Goal: Transaction & Acquisition: Purchase product/service

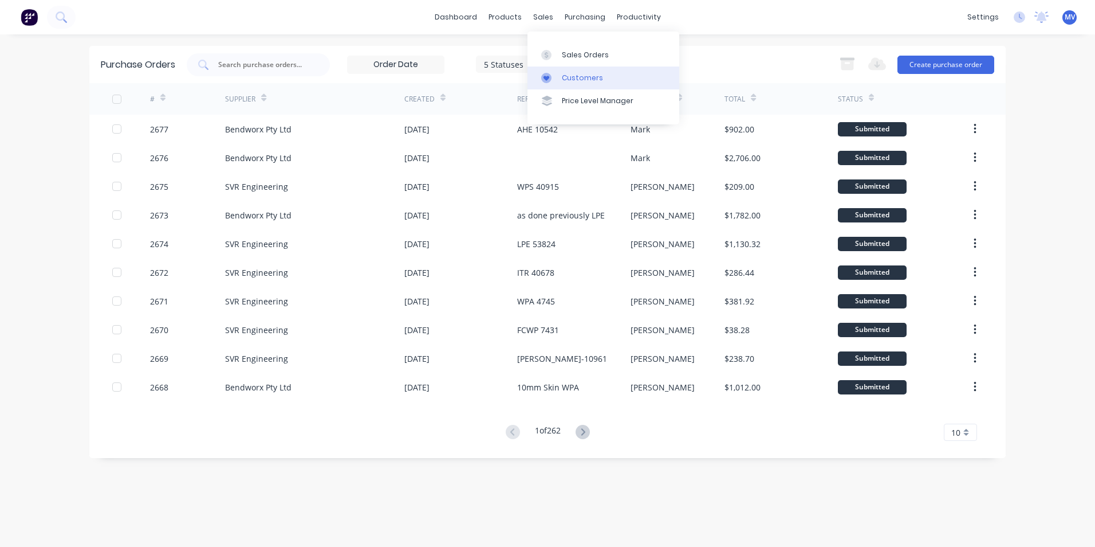
click at [578, 76] on div "Customers" at bounding box center [582, 78] width 41 height 10
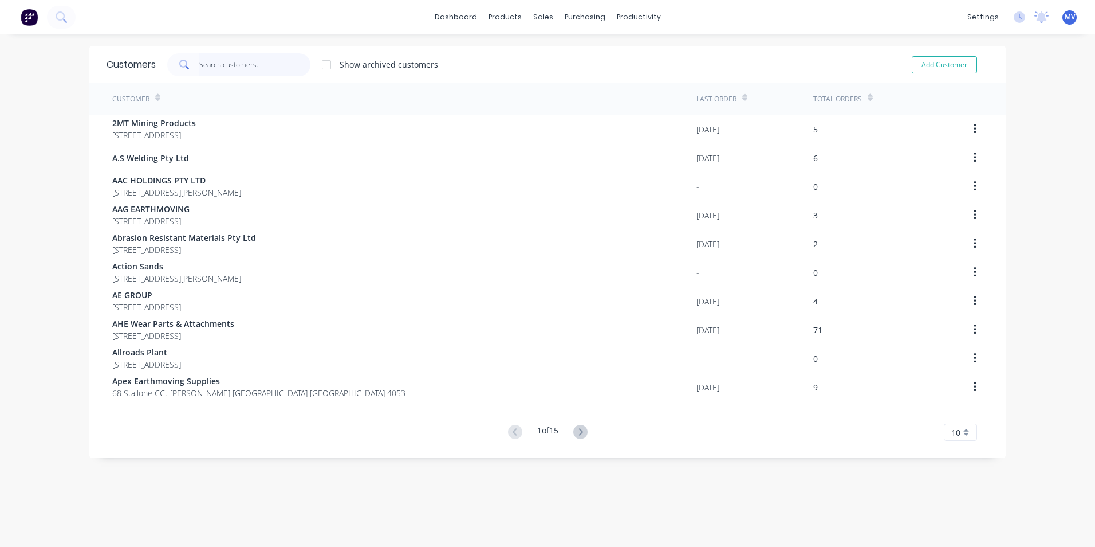
click at [214, 65] on input "text" at bounding box center [255, 64] width 112 height 23
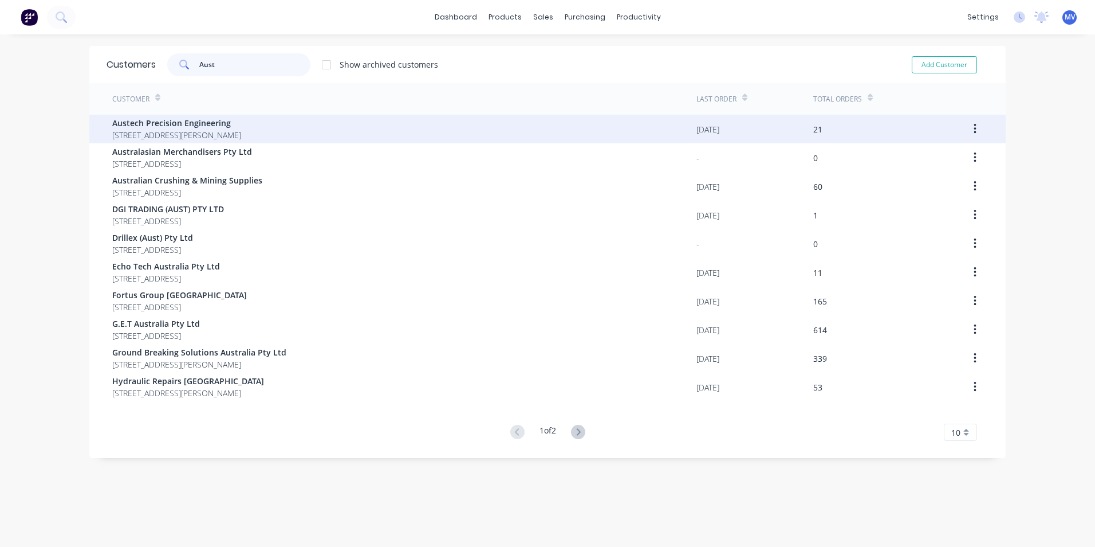
type input "Aust"
click at [170, 121] on span "Austech Precision Engineering" at bounding box center [176, 123] width 129 height 12
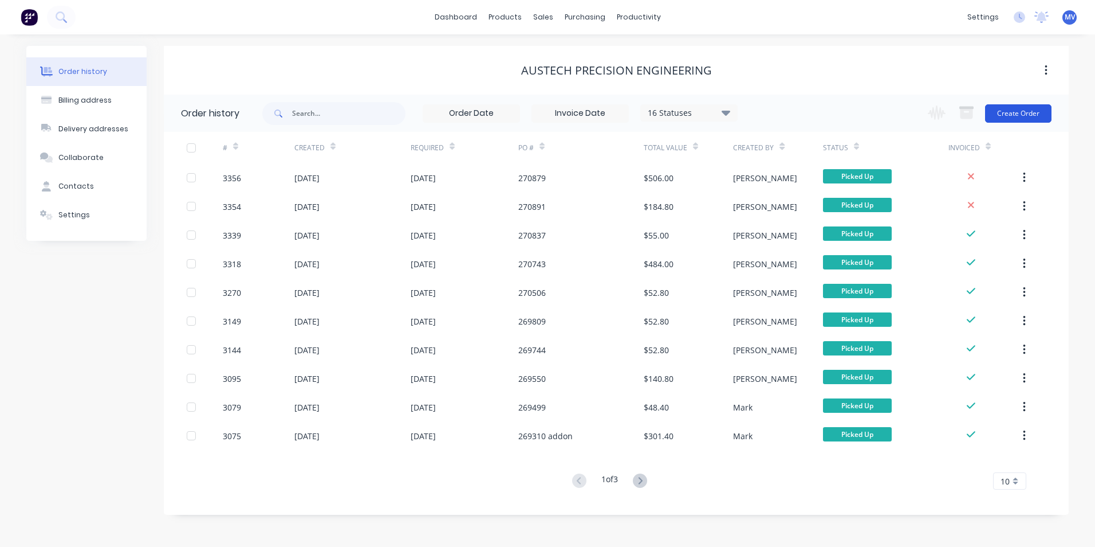
click at [1022, 113] on button "Create Order" at bounding box center [1018, 113] width 66 height 18
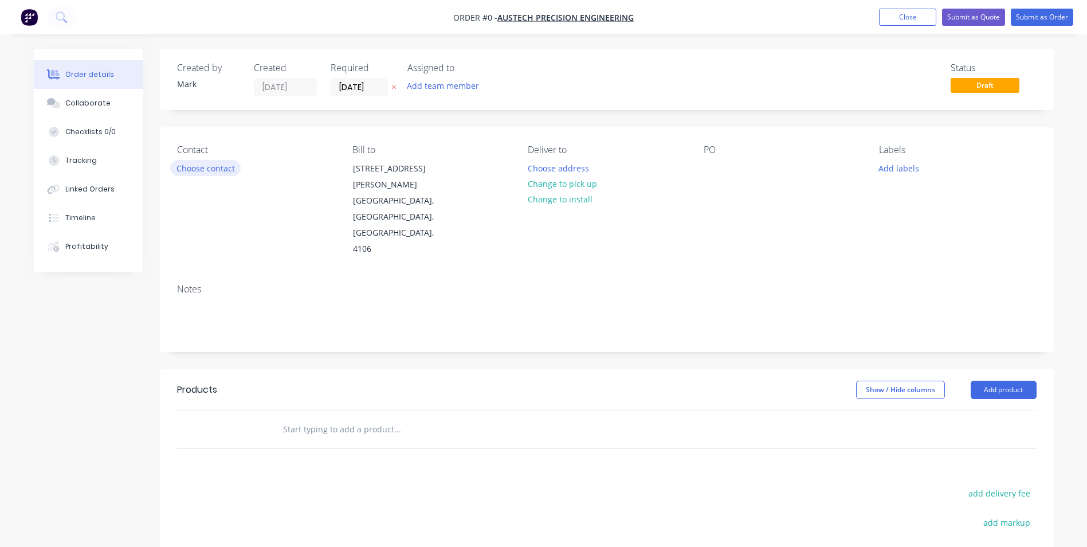
click at [204, 170] on button "Choose contact" at bounding box center [205, 167] width 70 height 15
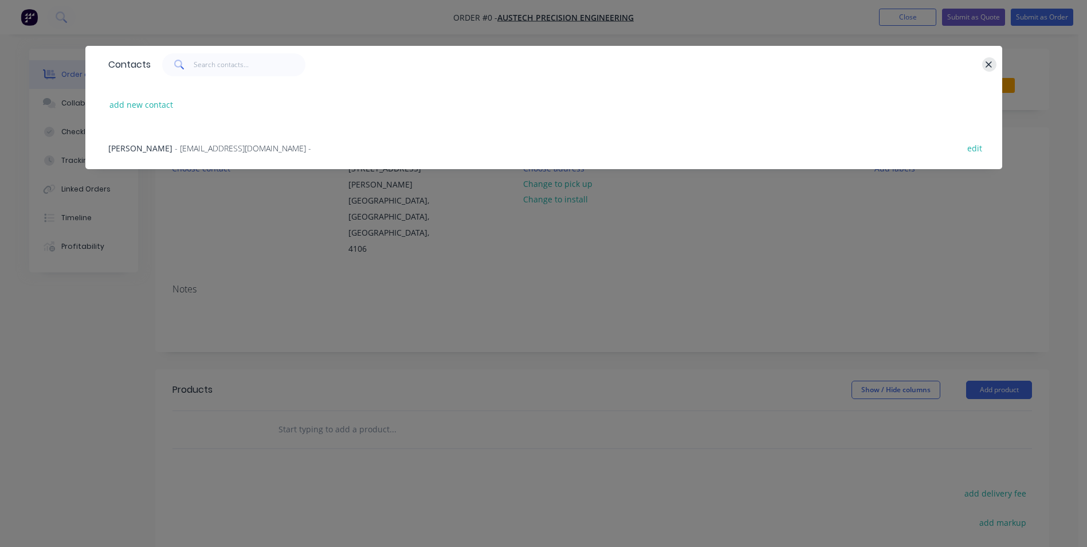
click at [994, 60] on button "button" at bounding box center [989, 64] width 14 height 14
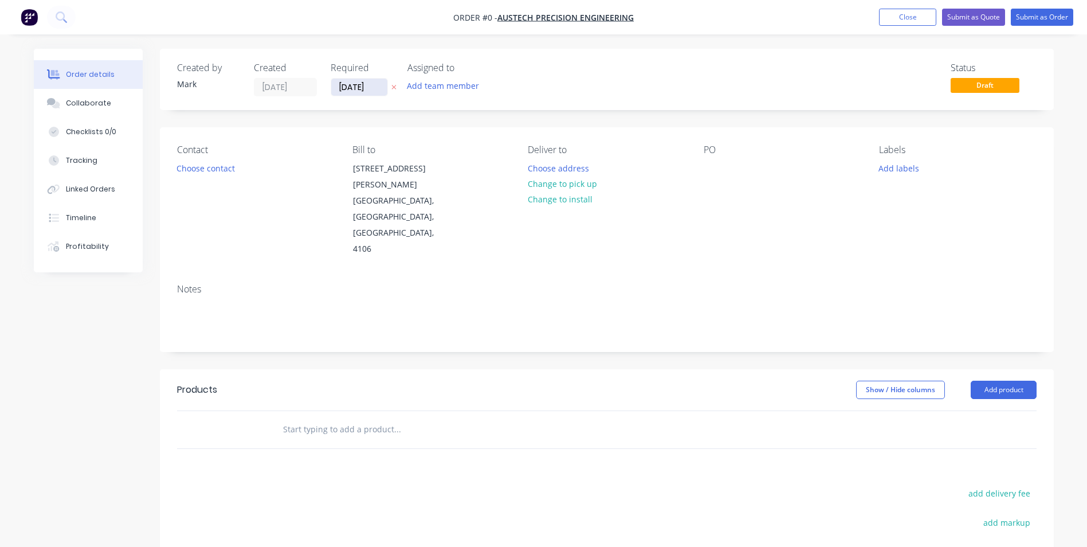
click at [356, 87] on input "[DATE]" at bounding box center [359, 86] width 56 height 17
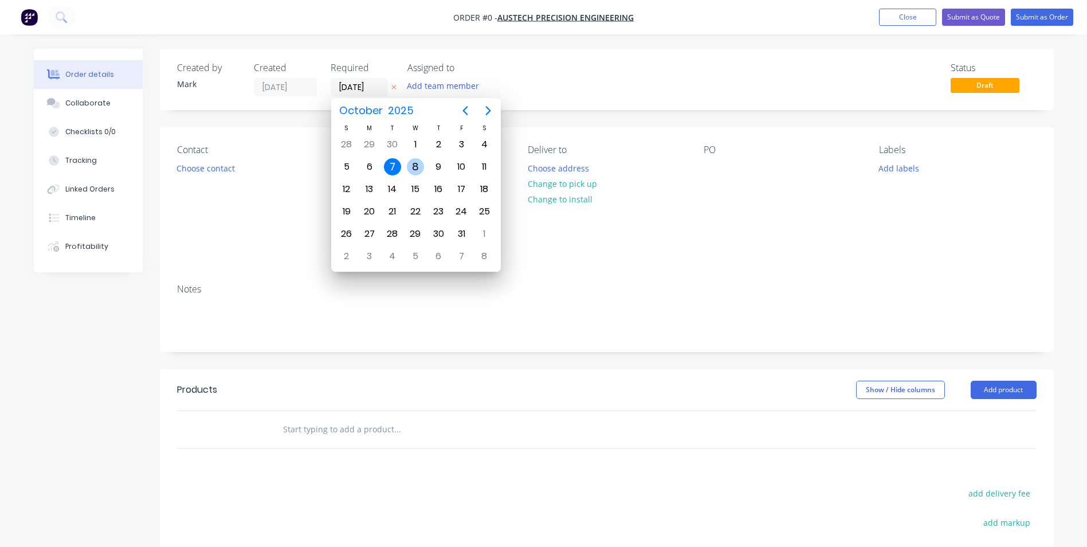
click at [415, 166] on div "8" at bounding box center [415, 166] width 17 height 17
type input "[DATE]"
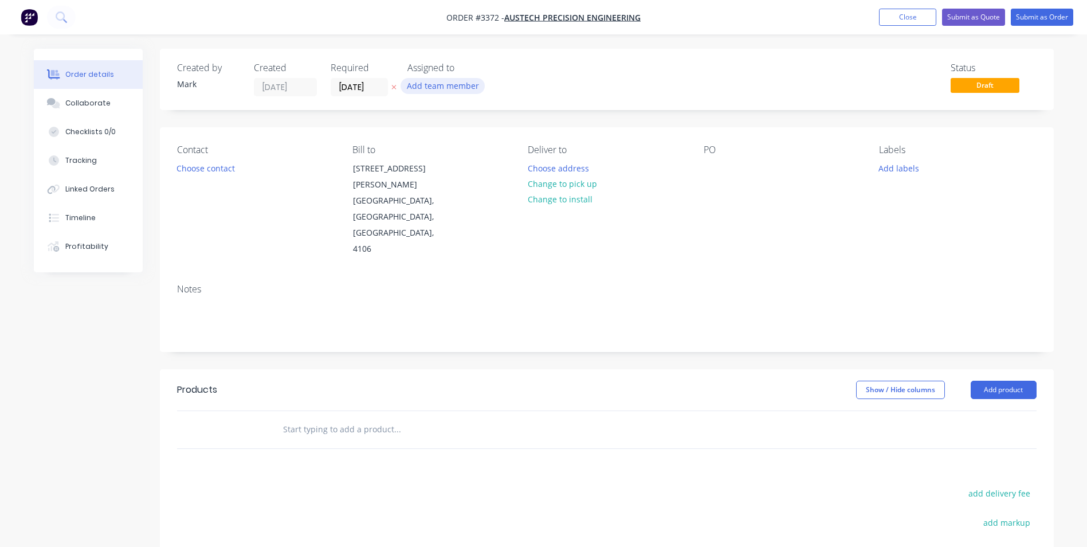
click at [439, 85] on button "Add team member" at bounding box center [442, 85] width 84 height 15
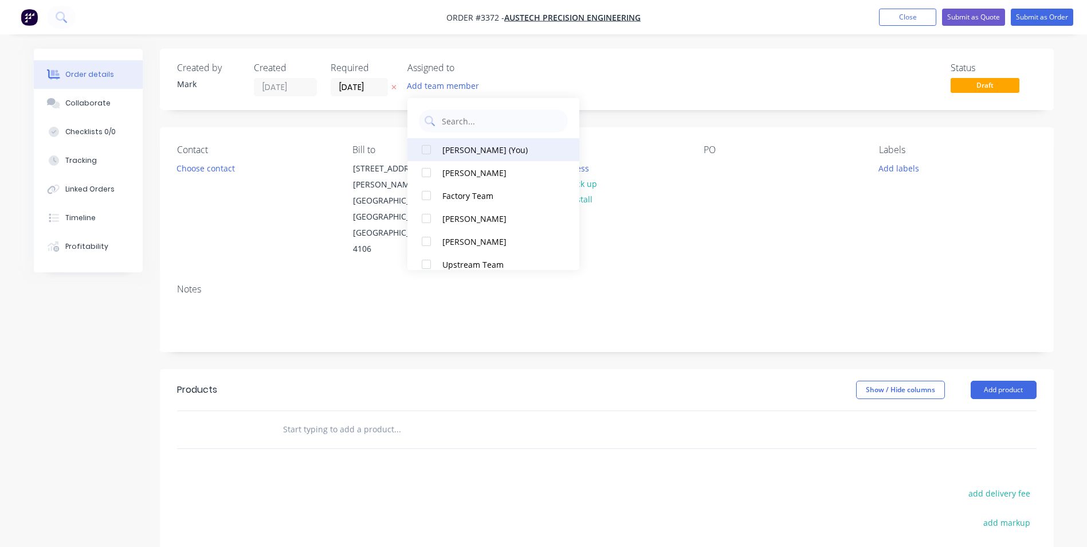
click at [454, 150] on div "[PERSON_NAME] (You)" at bounding box center [499, 150] width 115 height 12
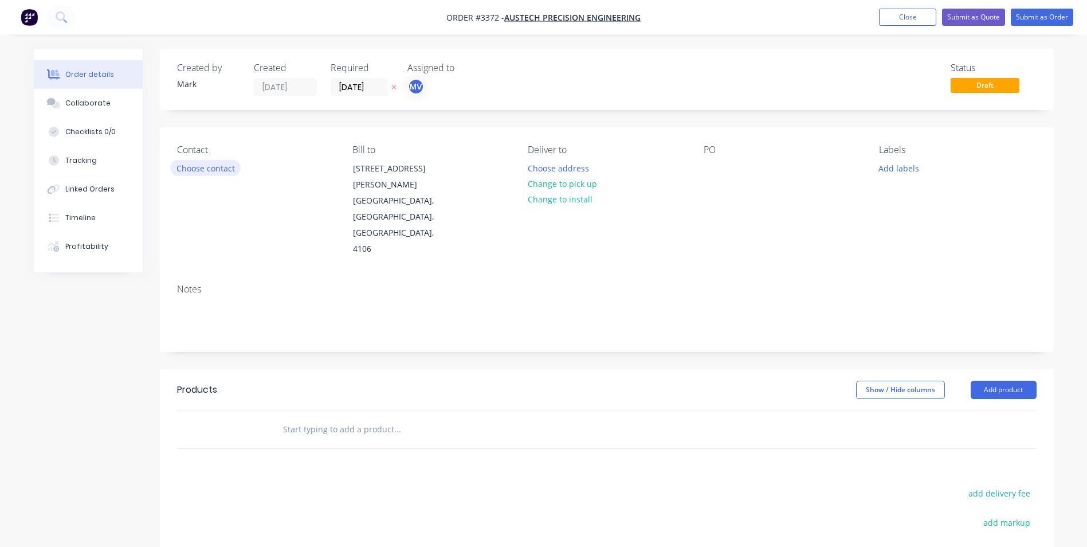
click at [213, 168] on button "Choose contact" at bounding box center [205, 167] width 70 height 15
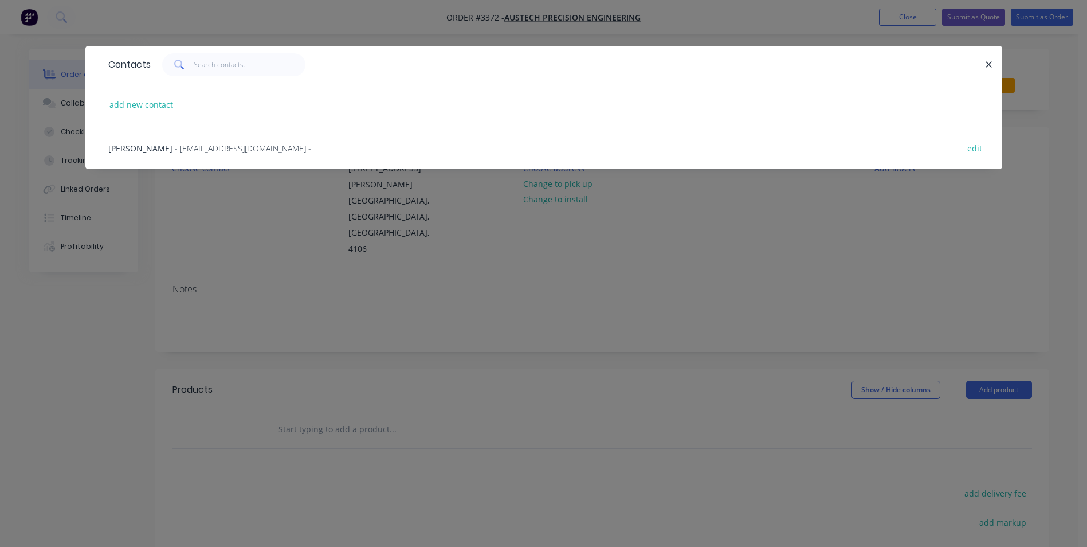
click at [169, 144] on span "[PERSON_NAME]" at bounding box center [140, 148] width 64 height 11
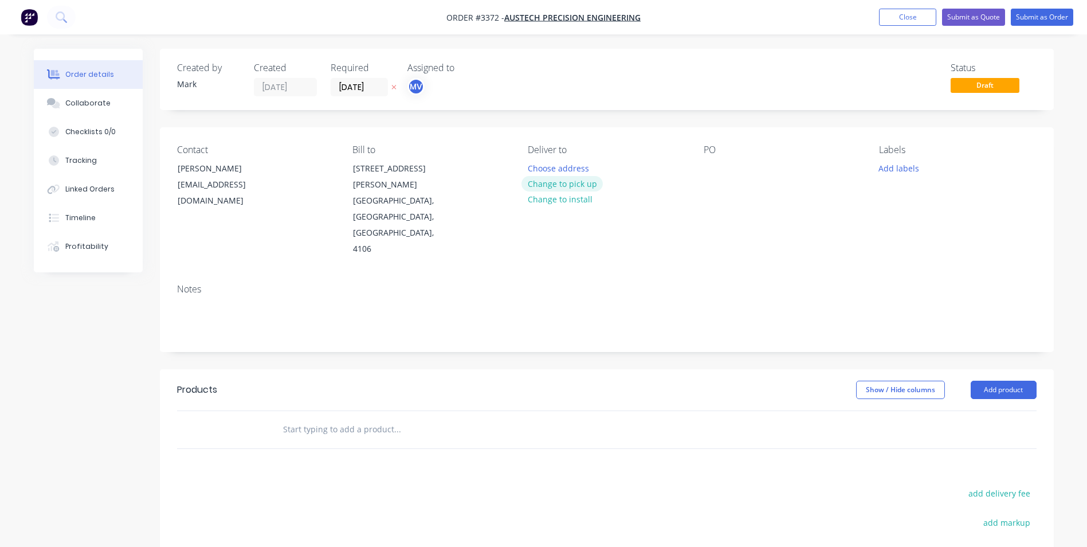
click at [560, 183] on button "Change to pick up" at bounding box center [561, 183] width 81 height 15
click at [711, 165] on div at bounding box center [713, 168] width 18 height 17
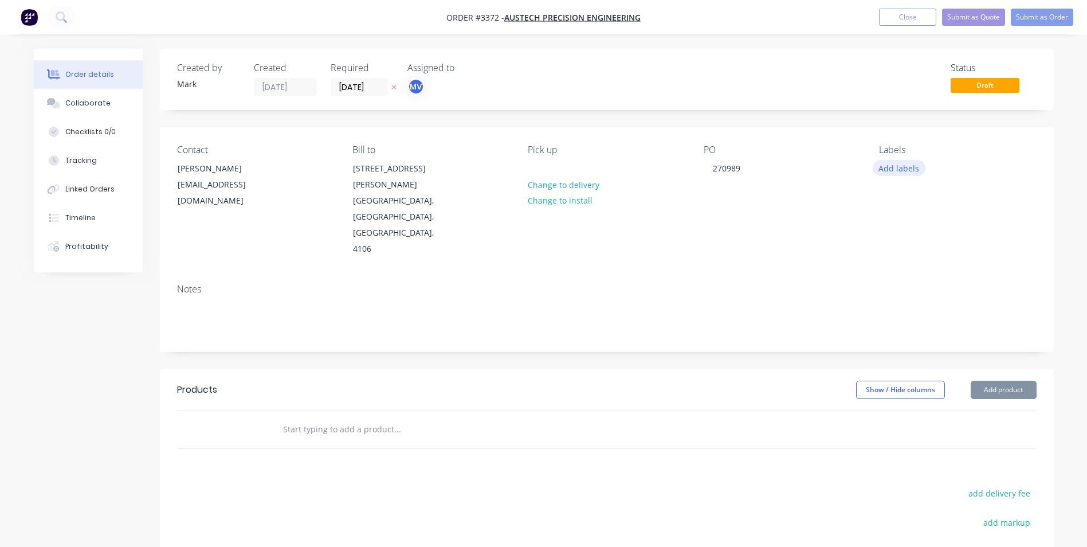
click at [889, 167] on button "Add labels" at bounding box center [899, 167] width 53 height 15
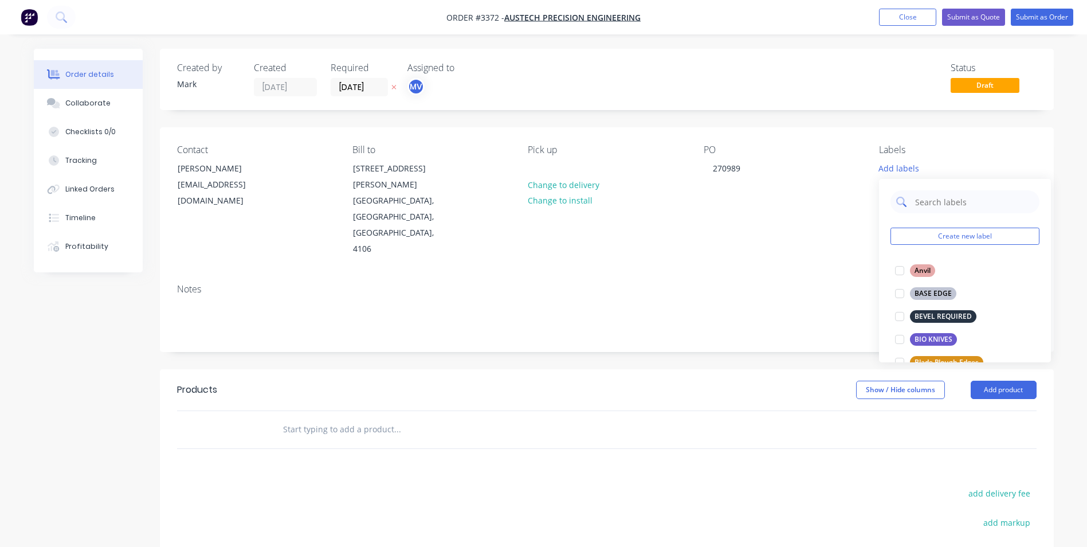
click at [921, 202] on input "text" at bounding box center [974, 201] width 120 height 23
type input "o"
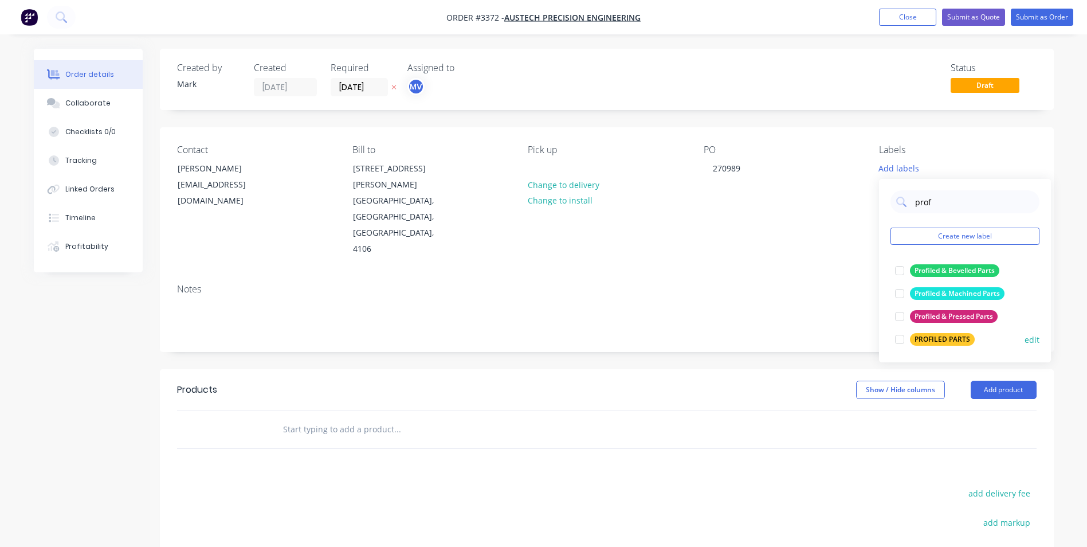
click at [902, 338] on div at bounding box center [899, 339] width 23 height 23
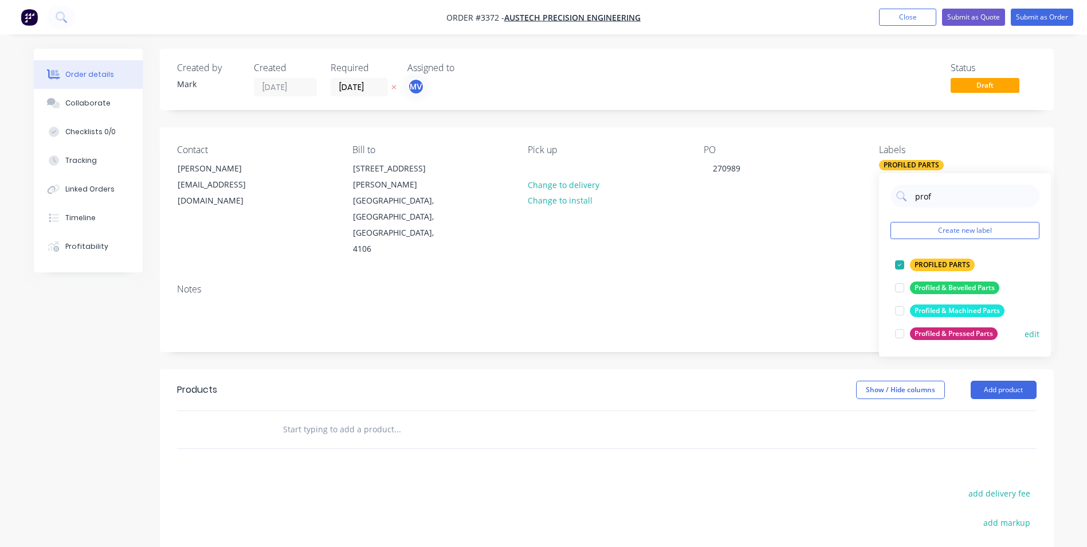
type input "prof"
click at [924, 331] on div "Profiled & Pressed Parts" at bounding box center [954, 333] width 88 height 13
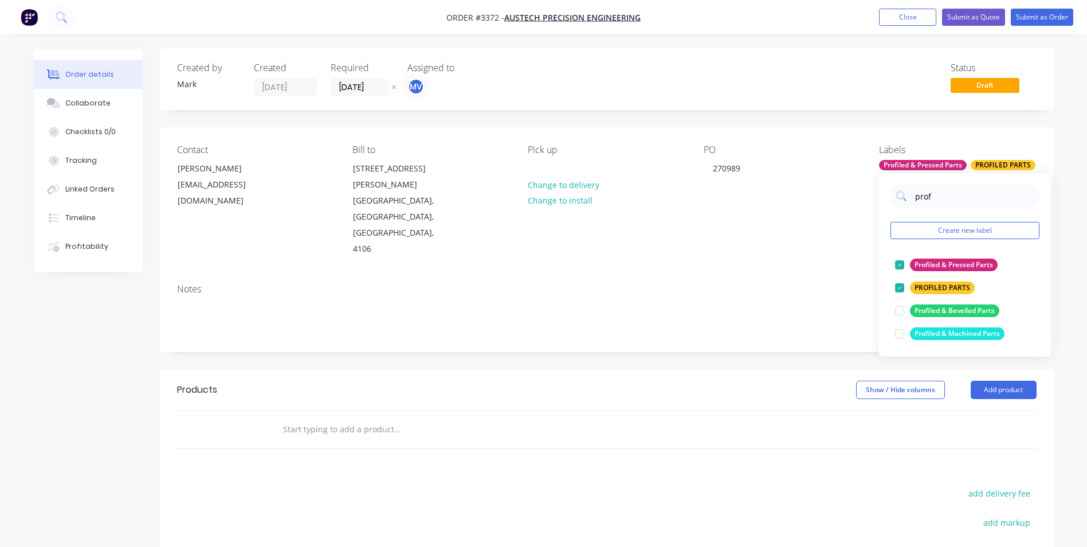
click at [939, 164] on div "Profiled & Pressed Parts" at bounding box center [923, 165] width 88 height 10
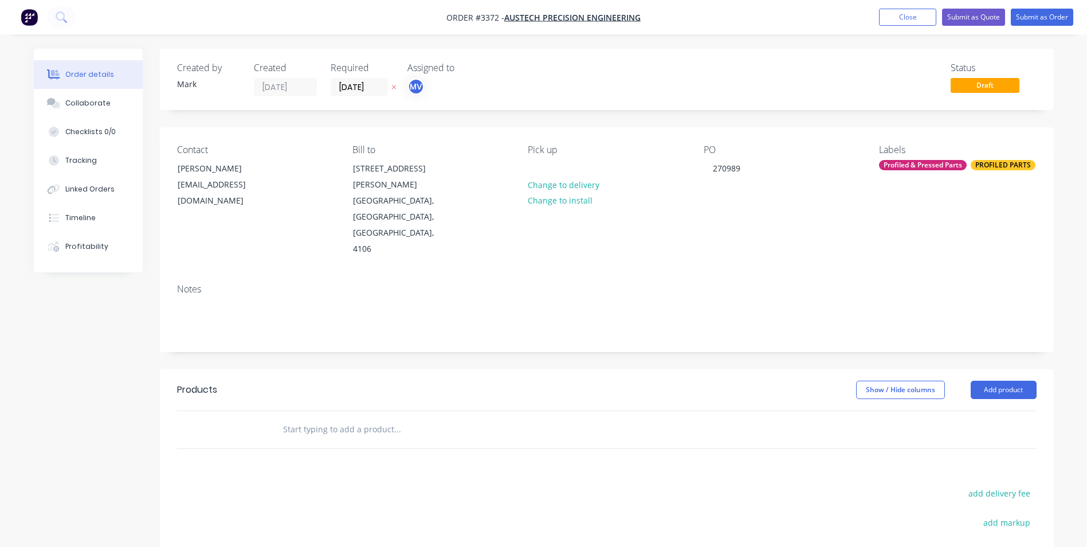
click at [912, 167] on div "Profiled & Pressed Parts" at bounding box center [923, 165] width 88 height 10
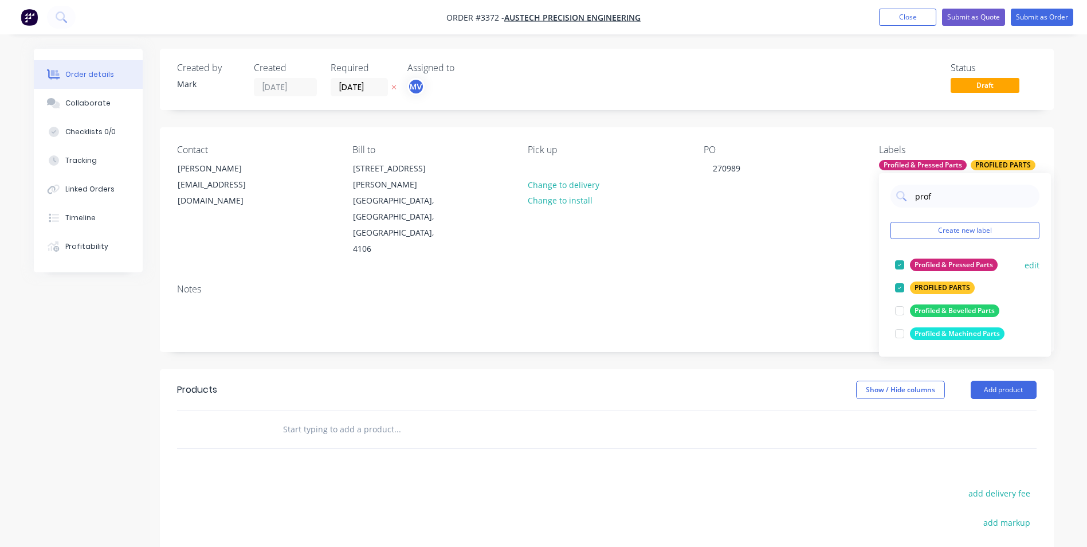
click at [899, 263] on div at bounding box center [899, 264] width 23 height 23
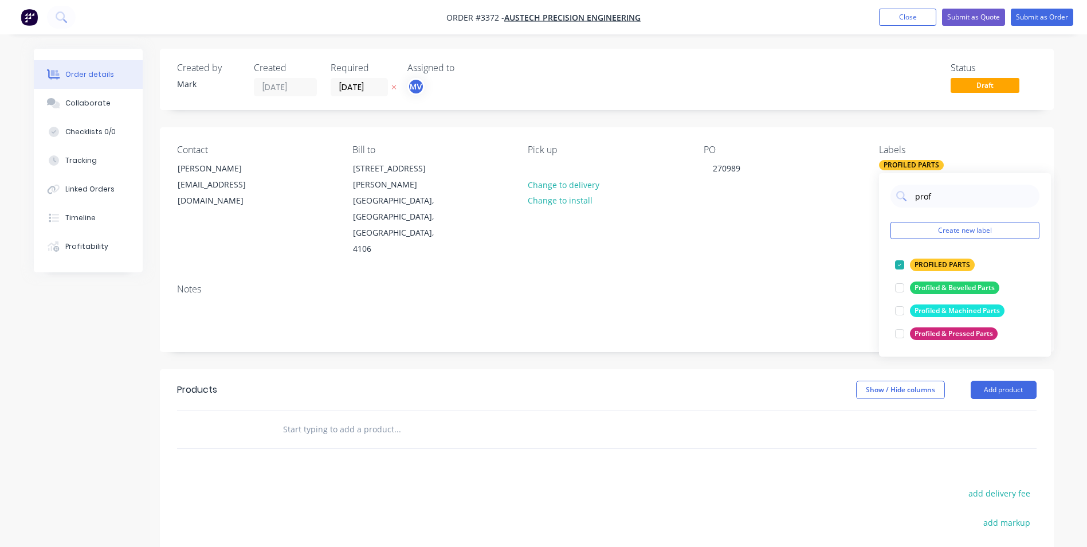
click at [911, 402] on div "Products Show / Hide columns Add product add delivery fee add markup add discou…" at bounding box center [607, 546] width 894 height 355
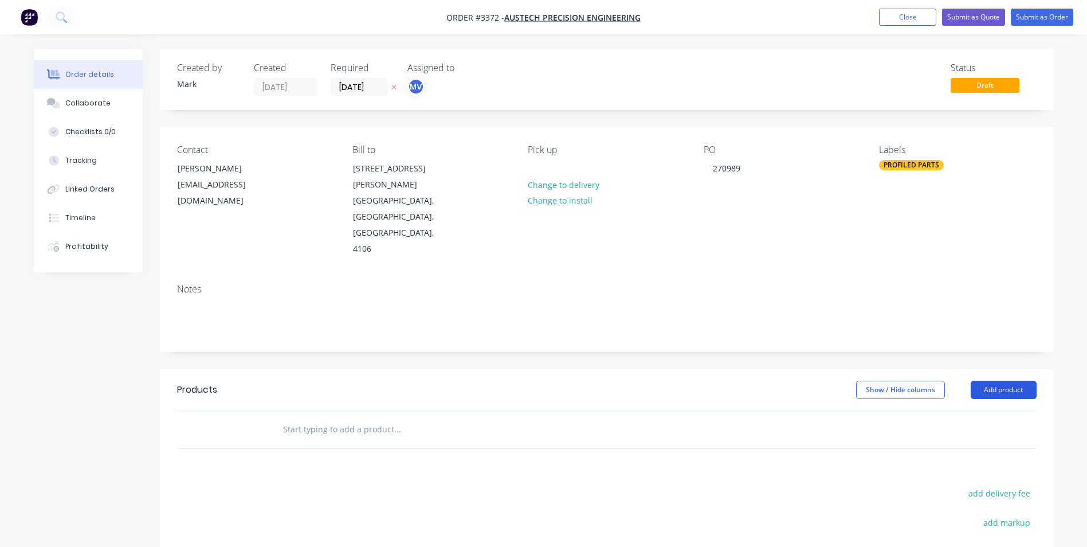
drag, startPoint x: 911, startPoint y: 402, endPoint x: 1009, endPoint y: 340, distance: 115.6
click at [1009, 380] on button "Add product" at bounding box center [1004, 389] width 66 height 18
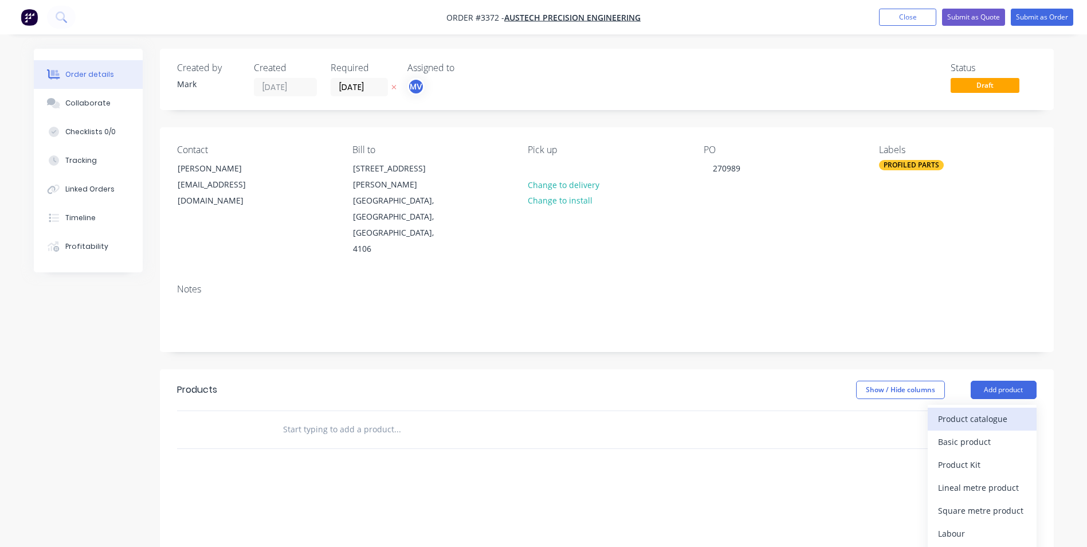
click at [969, 410] on div "Product catalogue" at bounding box center [982, 418] width 88 height 17
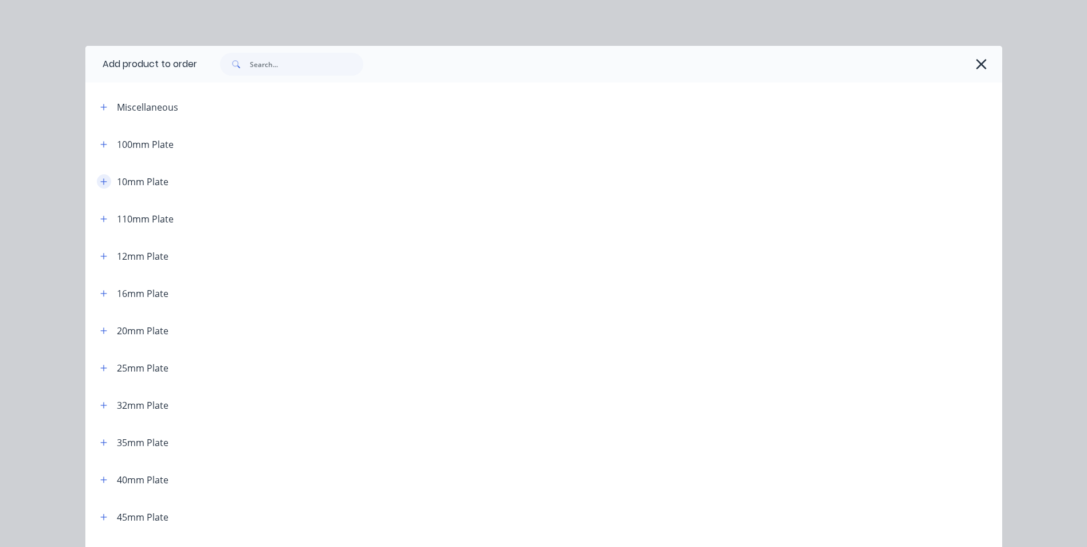
click at [100, 182] on icon "button" at bounding box center [103, 181] width 6 height 6
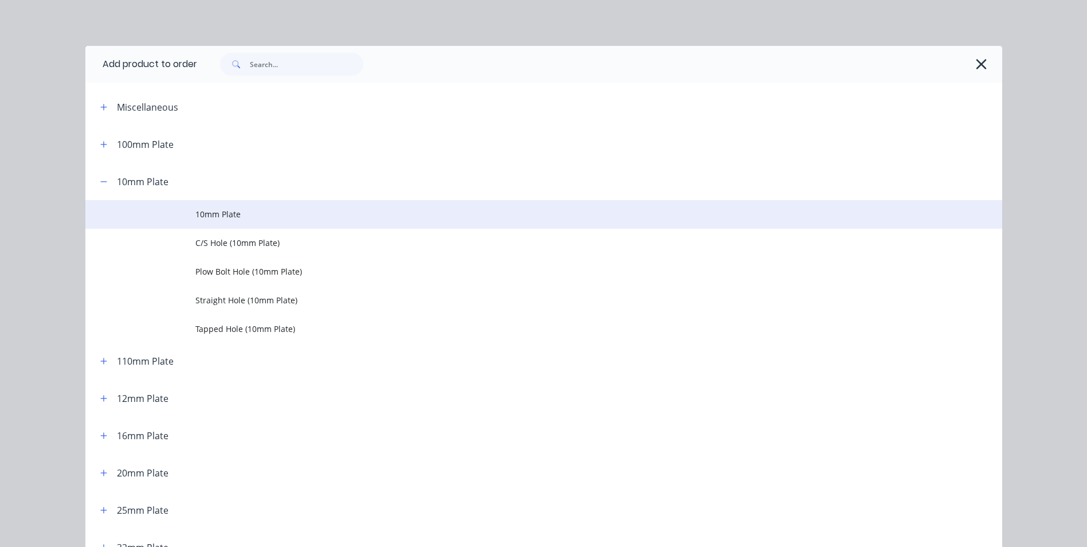
click at [300, 211] on span "10mm Plate" at bounding box center [517, 214] width 645 height 12
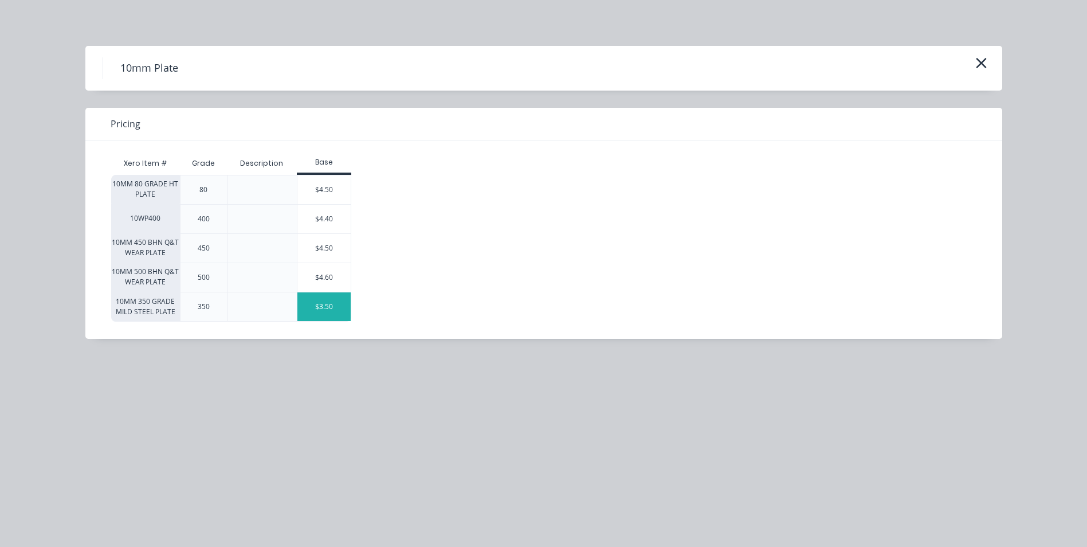
click at [335, 306] on div "$3.50" at bounding box center [324, 306] width 54 height 29
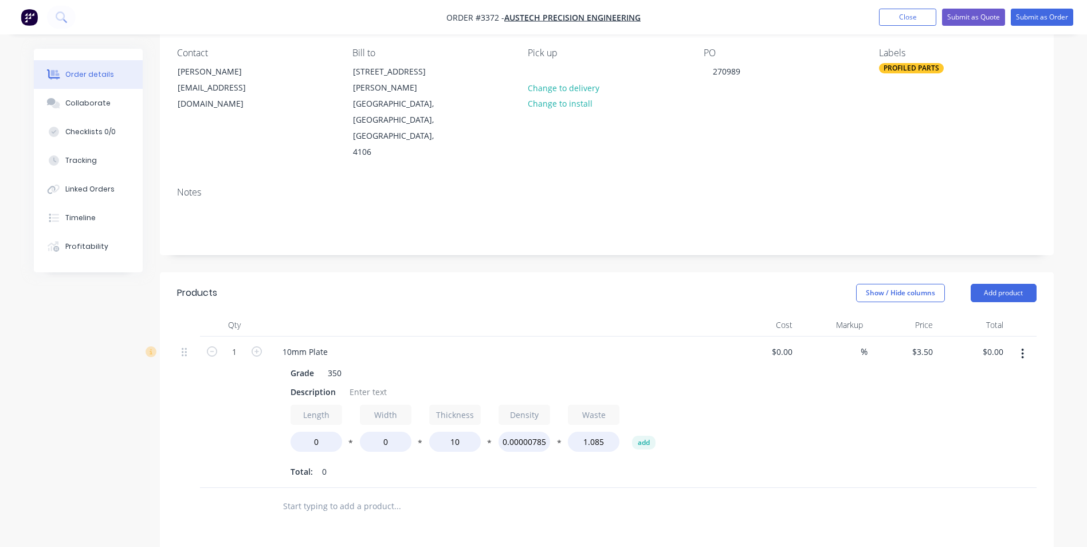
scroll to position [172, 0]
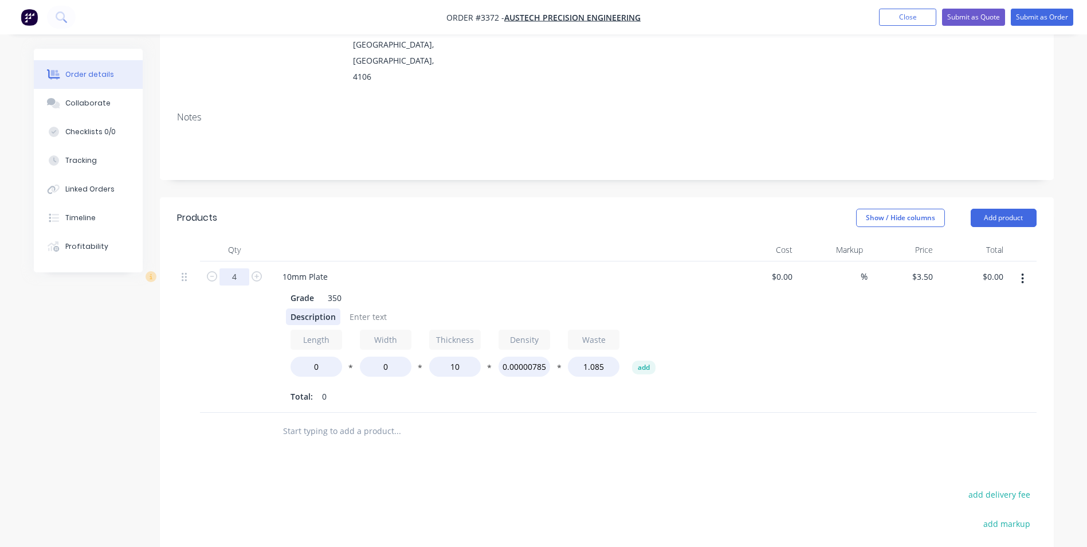
type input "4"
drag, startPoint x: 289, startPoint y: 268, endPoint x: 304, endPoint y: 267, distance: 14.9
click at [305, 308] on div "Description" at bounding box center [313, 316] width 54 height 17
drag, startPoint x: 287, startPoint y: 266, endPoint x: 336, endPoint y: 268, distance: 49.3
click at [336, 308] on div "Description" at bounding box center [313, 316] width 54 height 17
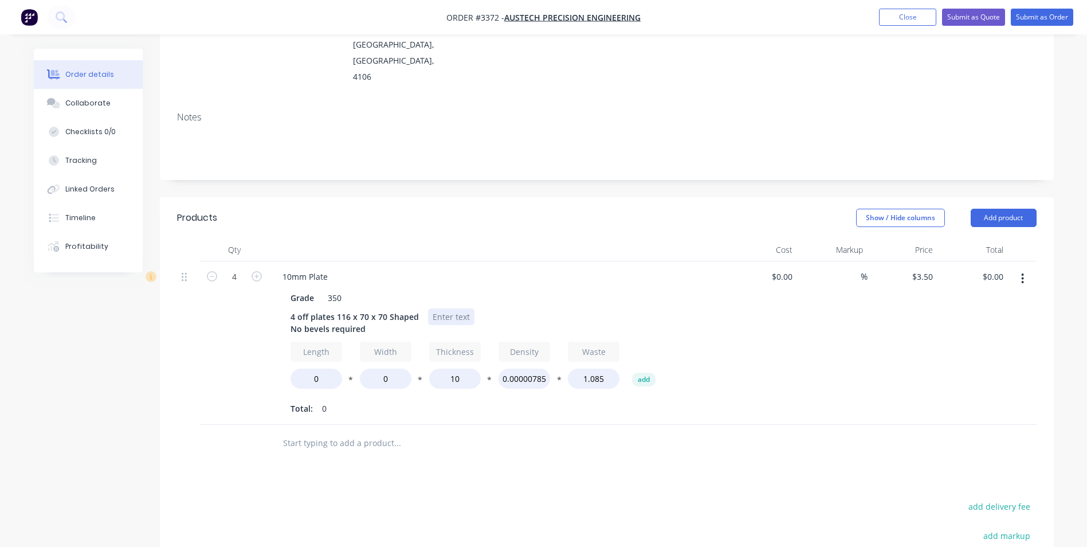
click at [437, 308] on div at bounding box center [451, 316] width 46 height 17
drag, startPoint x: 327, startPoint y: 336, endPoint x: 307, endPoint y: 335, distance: 20.7
click at [307, 368] on input "0" at bounding box center [316, 378] width 52 height 20
type input "116"
type input "70"
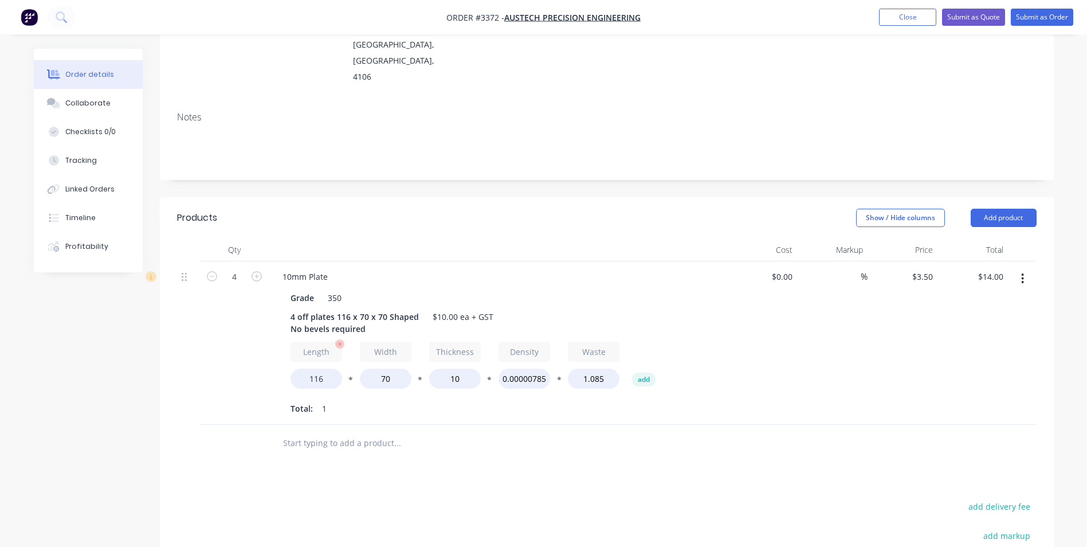
type input "$14.00"
click at [1004, 209] on button "Add product" at bounding box center [1004, 218] width 66 height 18
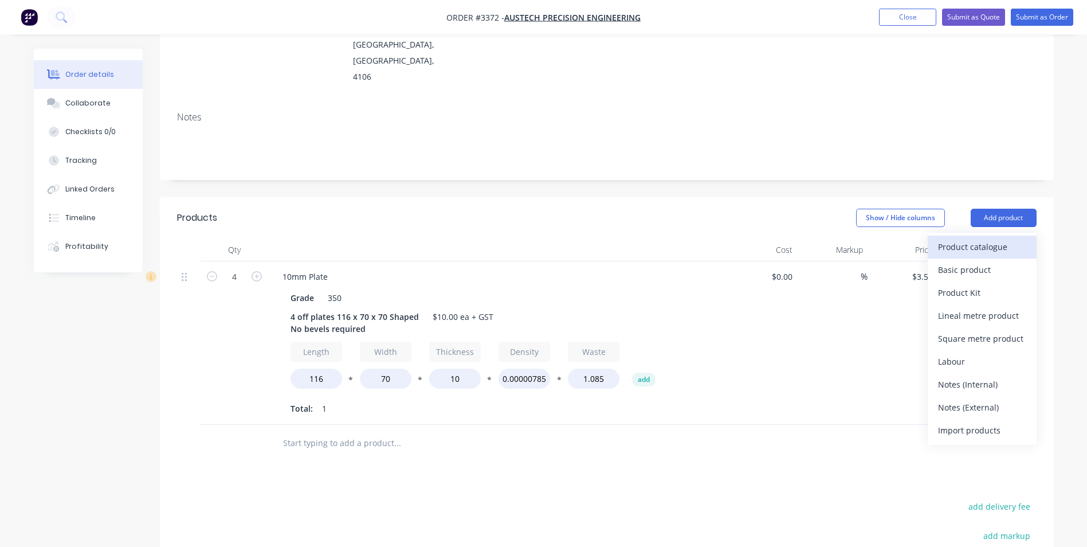
click at [972, 238] on div "Product catalogue" at bounding box center [982, 246] width 88 height 17
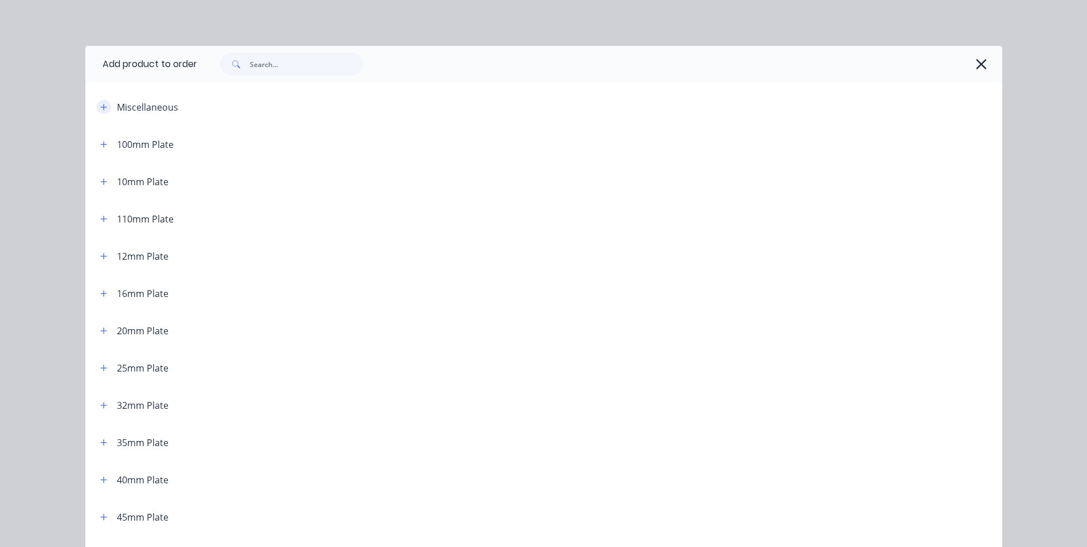
click at [100, 105] on icon "button" at bounding box center [103, 107] width 7 height 8
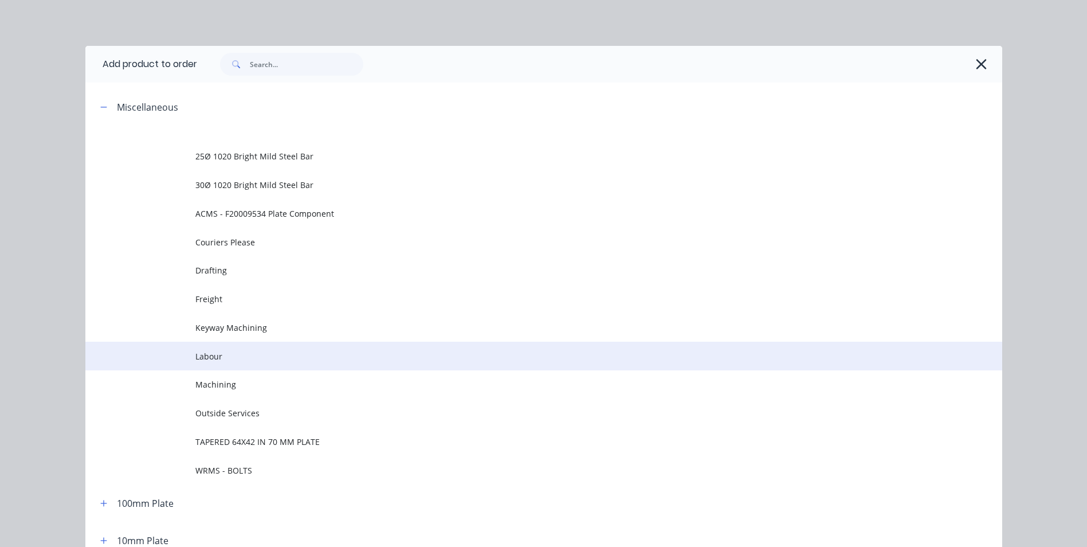
click at [282, 356] on span "Labour" at bounding box center [517, 356] width 645 height 12
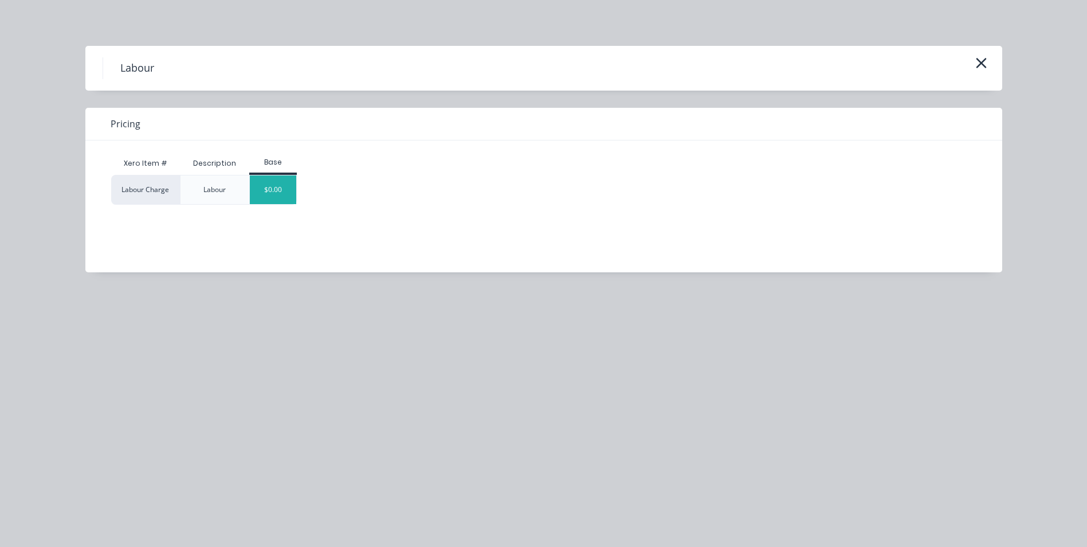
click at [285, 198] on div "$0.00" at bounding box center [273, 189] width 46 height 29
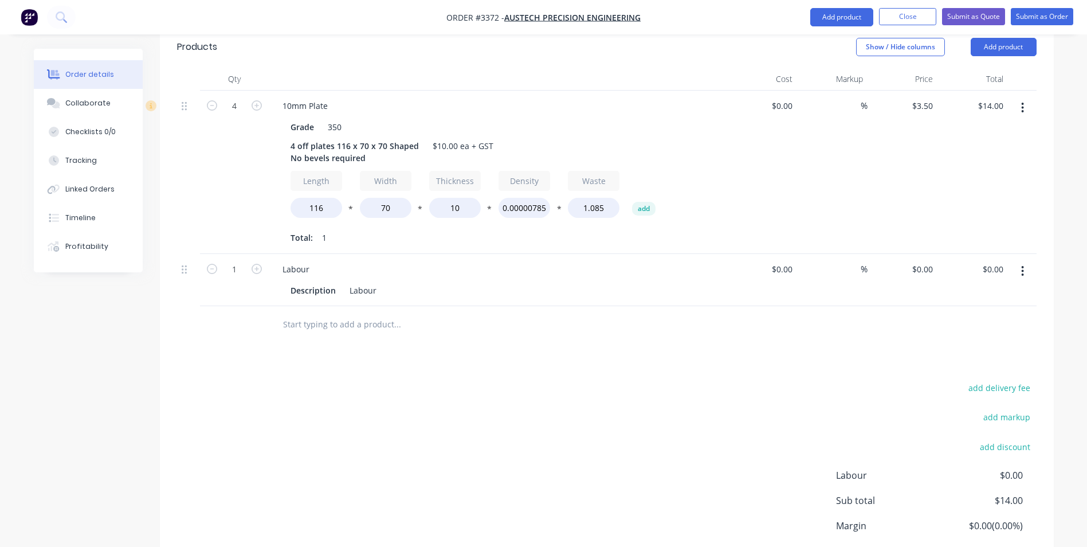
scroll to position [344, 0]
click at [920, 260] on div "0 $0.00" at bounding box center [921, 268] width 31 height 17
type input "$26.00"
click at [843, 379] on div "add delivery fee add markup add discount Labour $0.00 Sub total $14.00 Margin $…" at bounding box center [606, 489] width 859 height 221
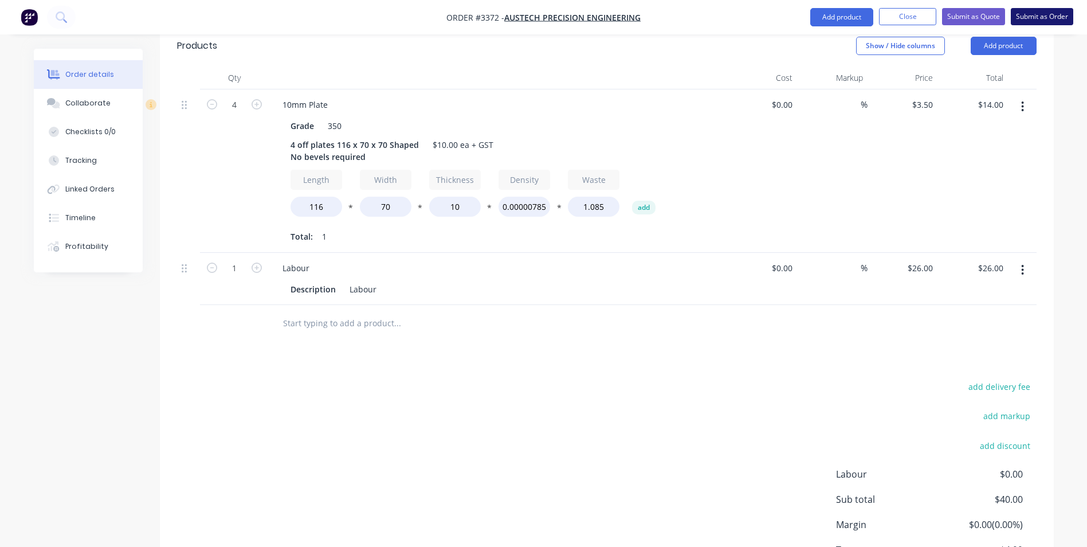
click at [1036, 14] on button "Submit as Order" at bounding box center [1042, 16] width 62 height 17
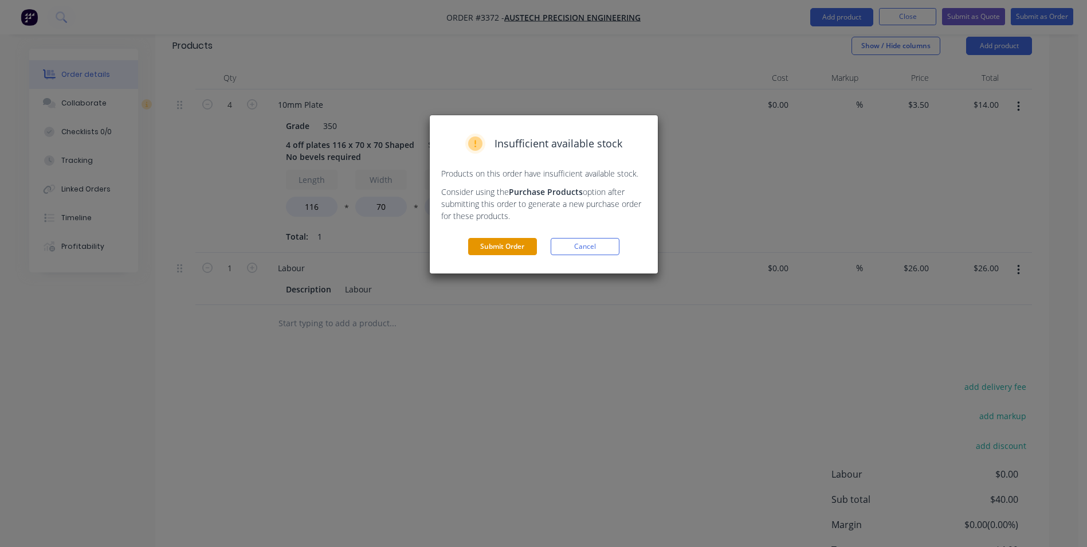
click at [489, 242] on button "Submit Order" at bounding box center [502, 246] width 69 height 17
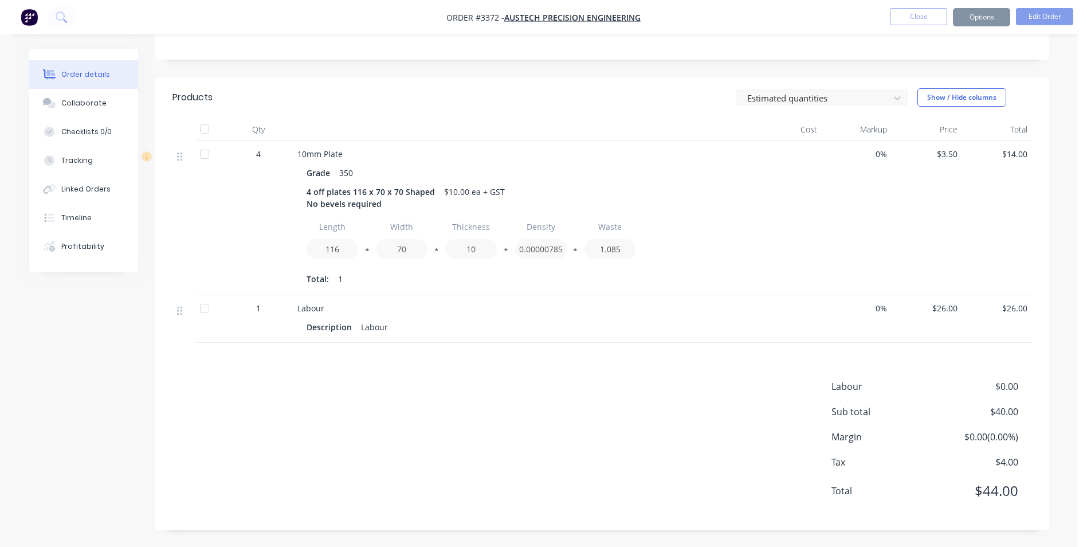
scroll to position [230, 0]
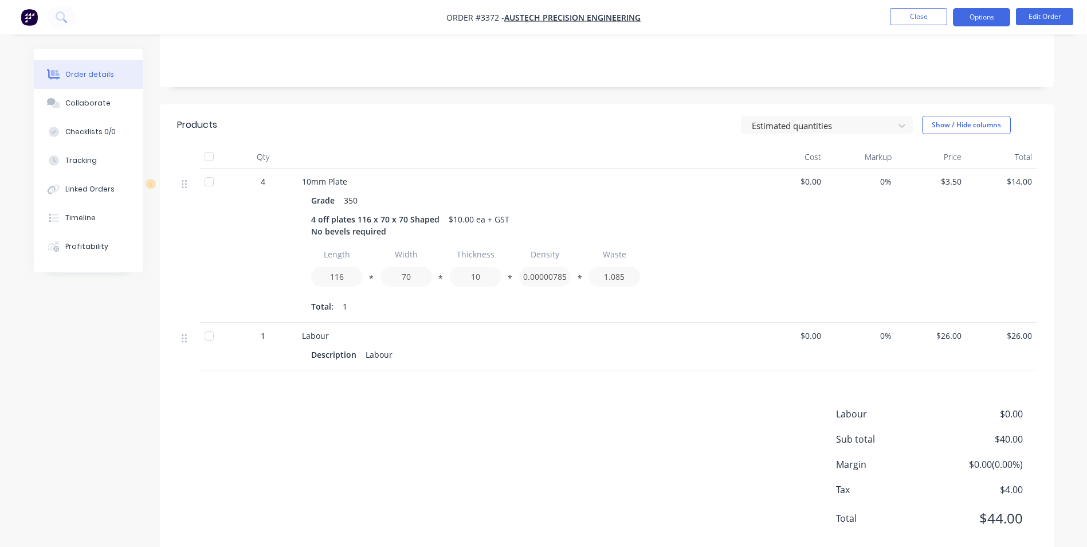
click at [987, 13] on button "Options" at bounding box center [981, 17] width 57 height 18
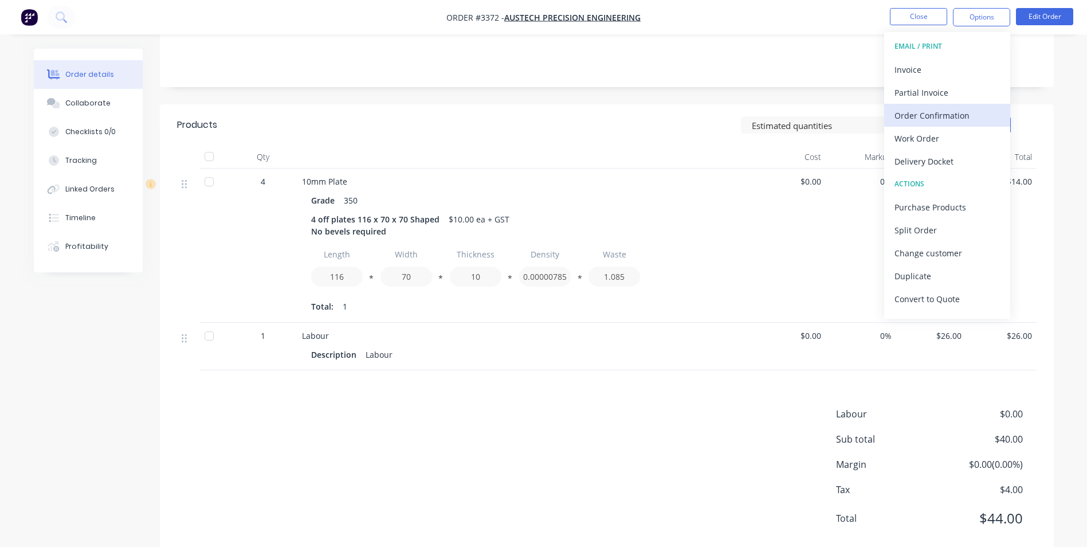
click at [912, 113] on div "Order Confirmation" at bounding box center [946, 115] width 105 height 17
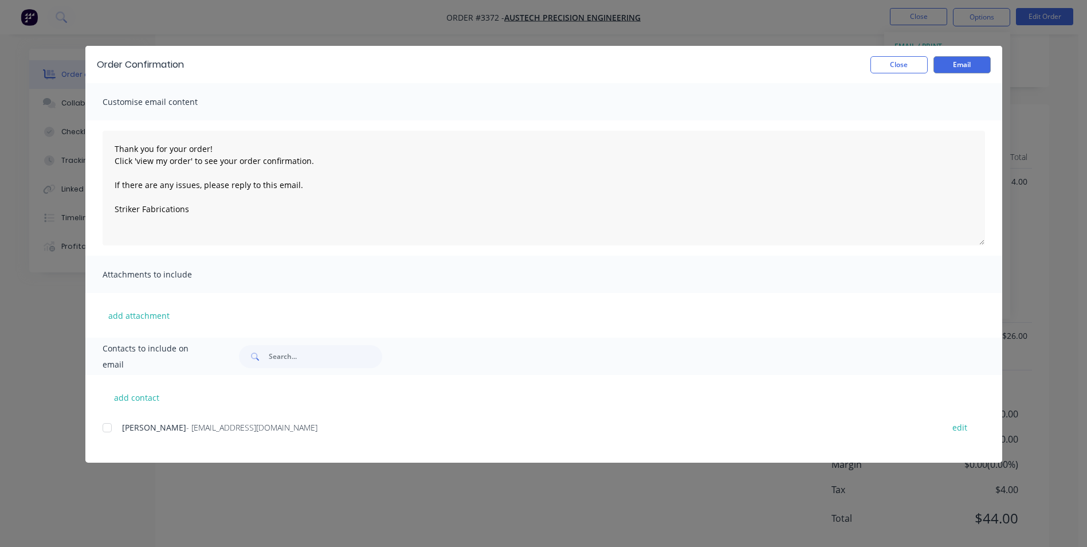
drag, startPoint x: 106, startPoint y: 428, endPoint x: 114, endPoint y: 429, distance: 8.0
click at [107, 428] on div at bounding box center [107, 427] width 23 height 23
type textarea "Thank you for your order! Click 'view my order' to see your order confirmation.…"
click at [956, 64] on button "Email" at bounding box center [961, 64] width 57 height 17
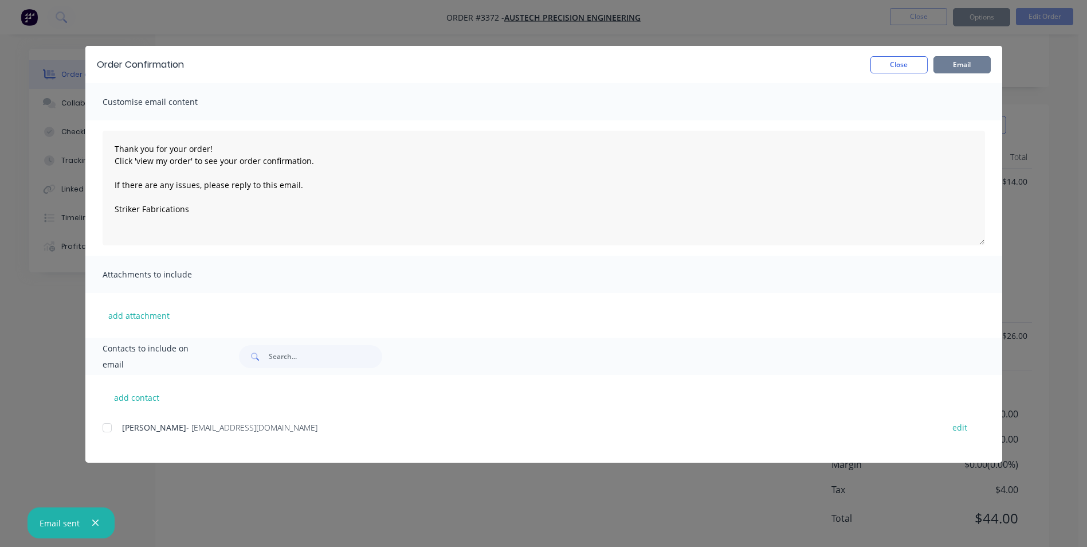
type textarea "Thank you for your order! Click 'view my order' to see your order confirmation.…"
click at [899, 64] on button "Close" at bounding box center [898, 64] width 57 height 17
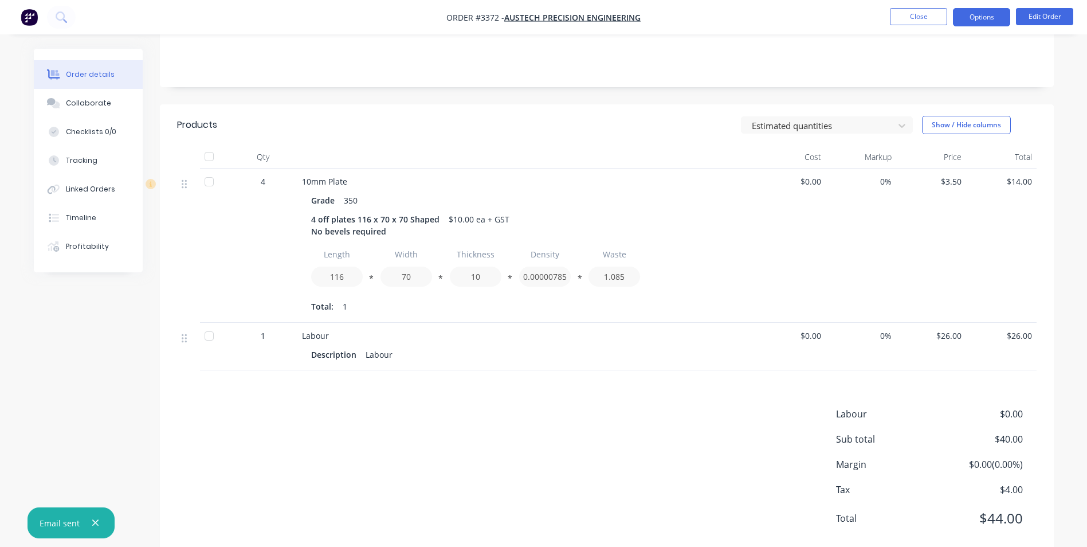
click at [975, 17] on button "Options" at bounding box center [981, 17] width 57 height 18
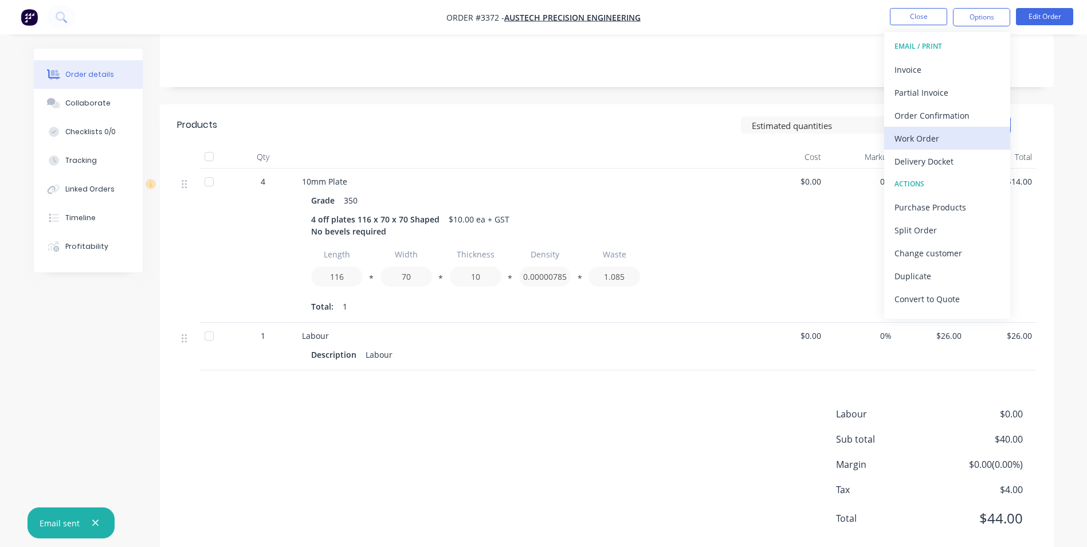
click at [915, 137] on div "Work Order" at bounding box center [946, 138] width 105 height 17
click at [907, 131] on div "Custom" at bounding box center [946, 138] width 105 height 17
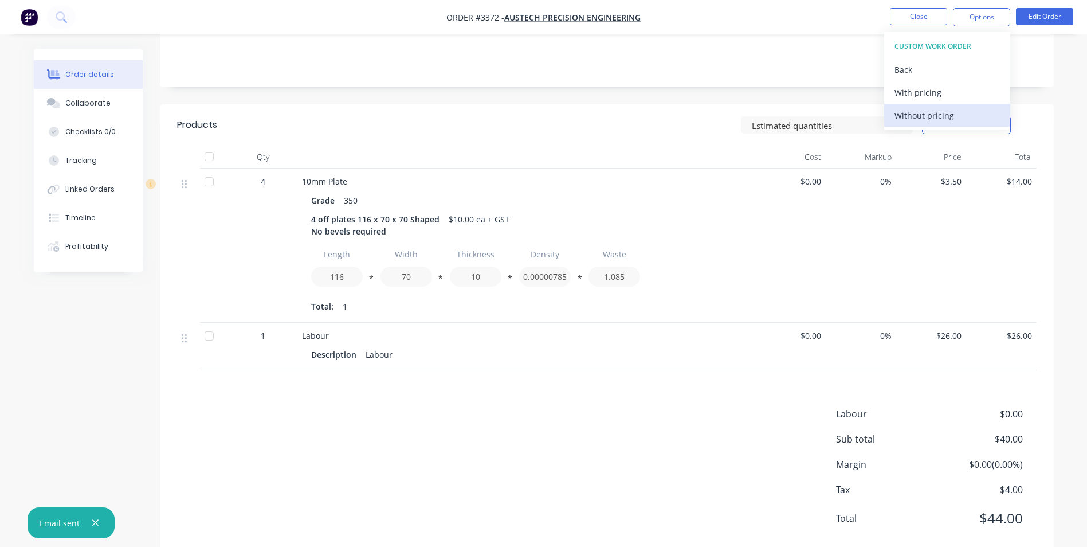
click at [912, 109] on div "Without pricing" at bounding box center [946, 115] width 105 height 17
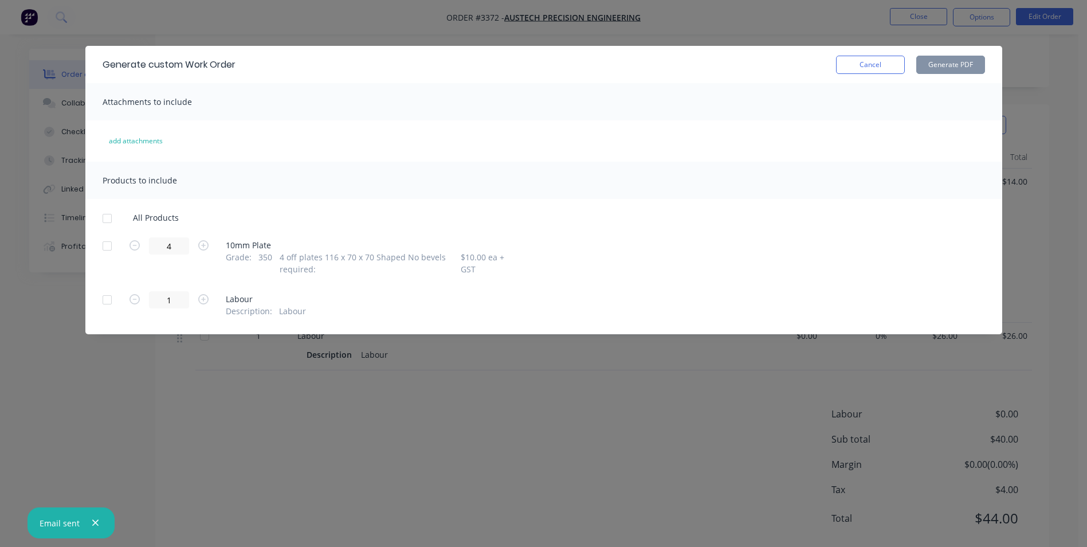
click at [105, 245] on div at bounding box center [107, 245] width 23 height 23
click at [947, 64] on button "Generate PDF" at bounding box center [950, 65] width 69 height 18
drag, startPoint x: 871, startPoint y: 60, endPoint x: 951, endPoint y: 30, distance: 84.3
click at [873, 59] on button "Cancel" at bounding box center [870, 65] width 69 height 18
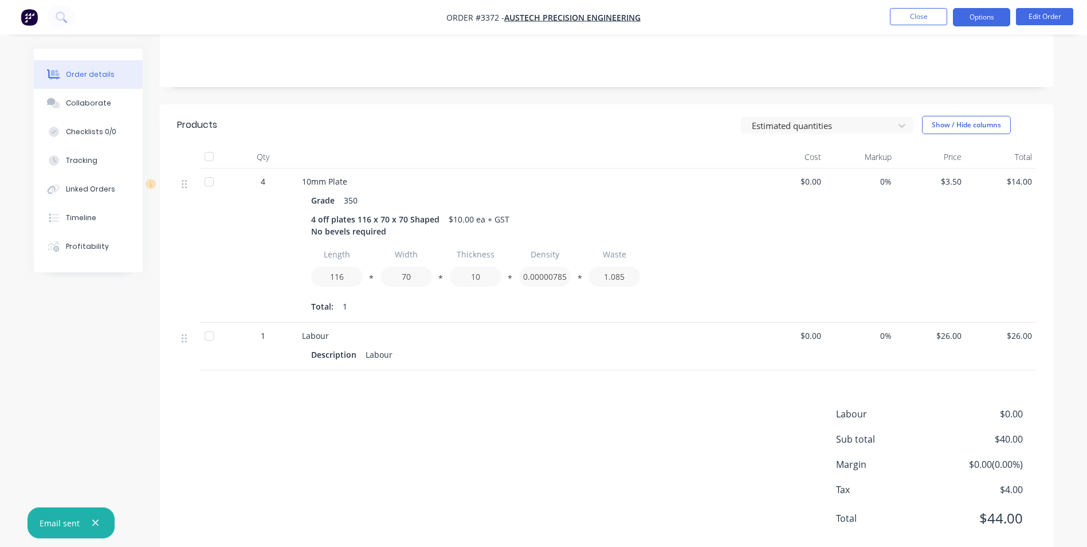
click at [979, 16] on button "Options" at bounding box center [981, 17] width 57 height 18
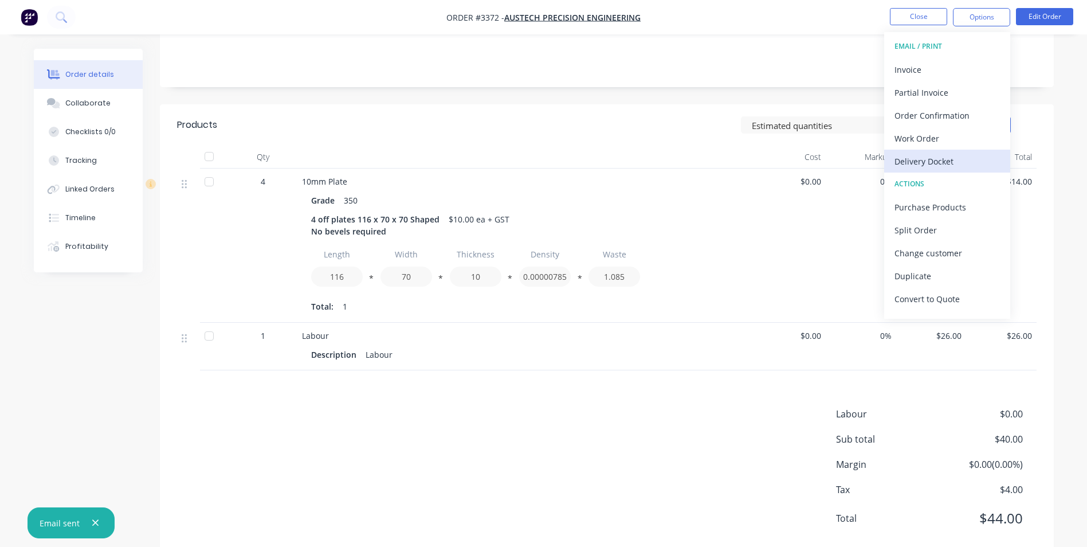
click at [922, 155] on div "Delivery Docket" at bounding box center [946, 161] width 105 height 17
drag, startPoint x: 914, startPoint y: 136, endPoint x: 913, endPoint y: 127, distance: 8.6
click at [913, 136] on div "Custom" at bounding box center [946, 138] width 105 height 17
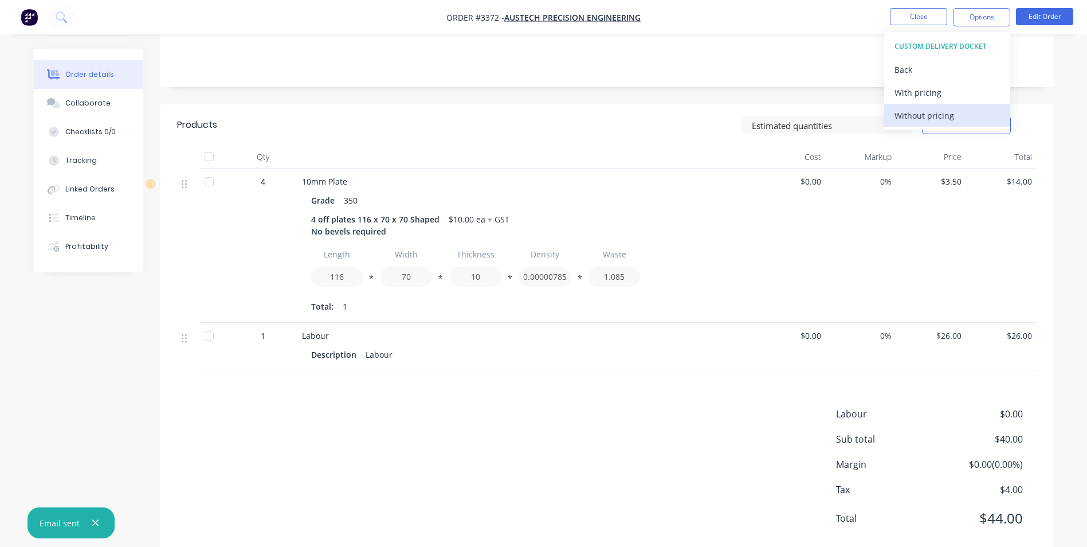
click at [914, 110] on div "Without pricing" at bounding box center [946, 115] width 105 height 17
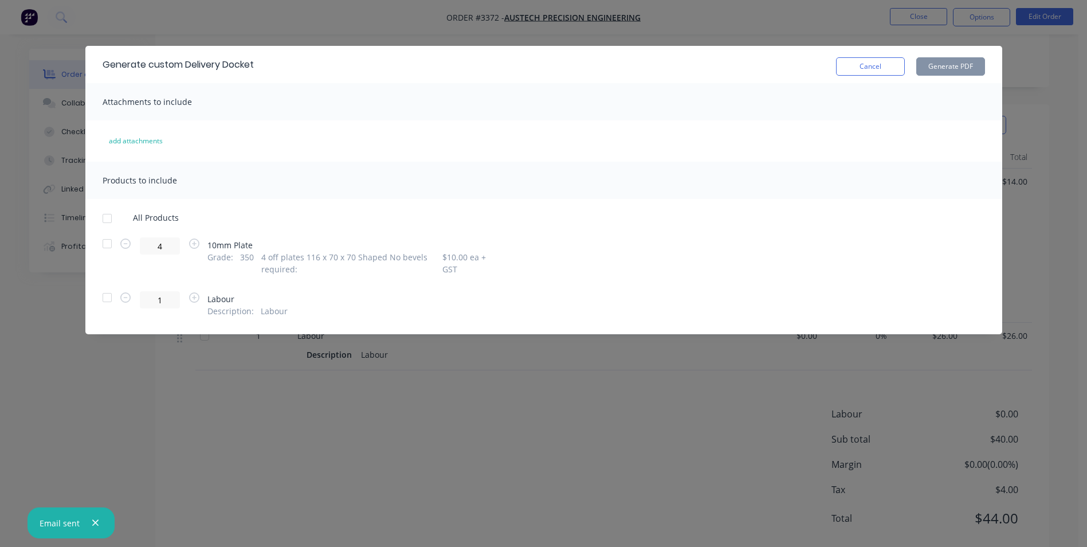
click at [105, 243] on div at bounding box center [107, 243] width 23 height 23
click at [944, 64] on button "Generate PDF" at bounding box center [950, 66] width 69 height 18
click at [861, 65] on button "Cancel" at bounding box center [870, 66] width 69 height 18
